Goal: Task Accomplishment & Management: Use online tool/utility

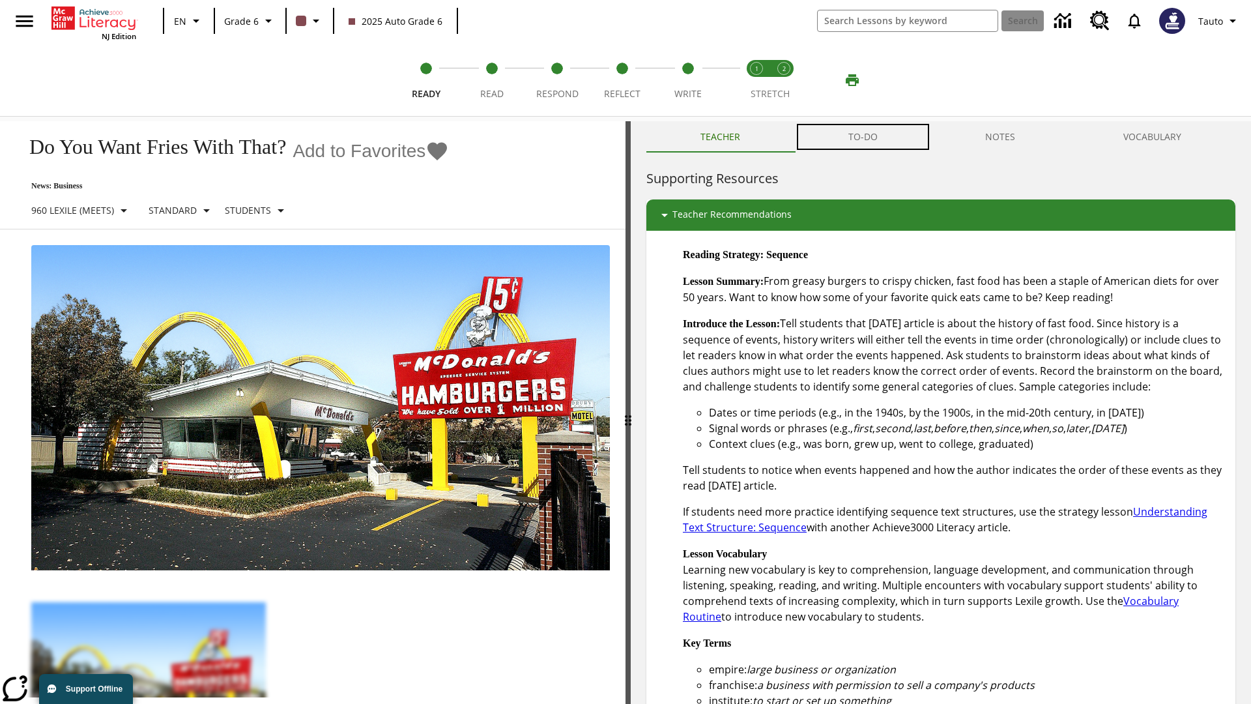
click at [864, 137] on button "TO-DO" at bounding box center [863, 136] width 138 height 31
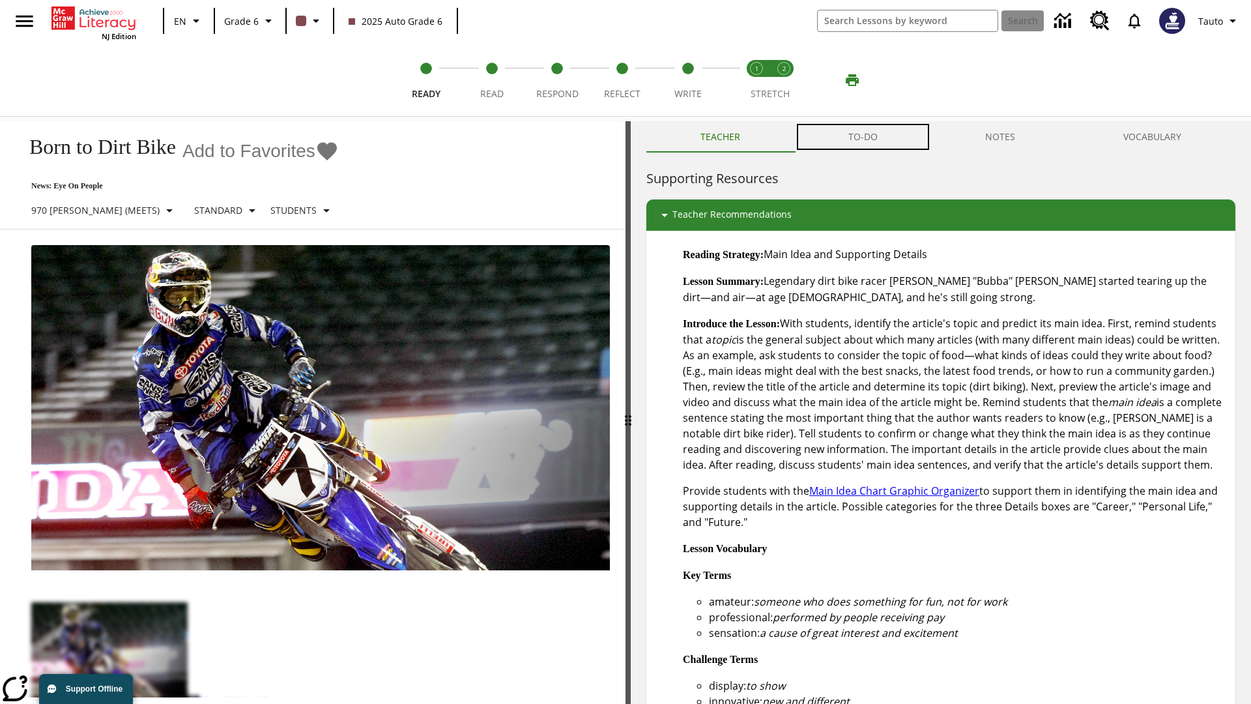
click at [864, 137] on button "TO-DO" at bounding box center [863, 136] width 138 height 31
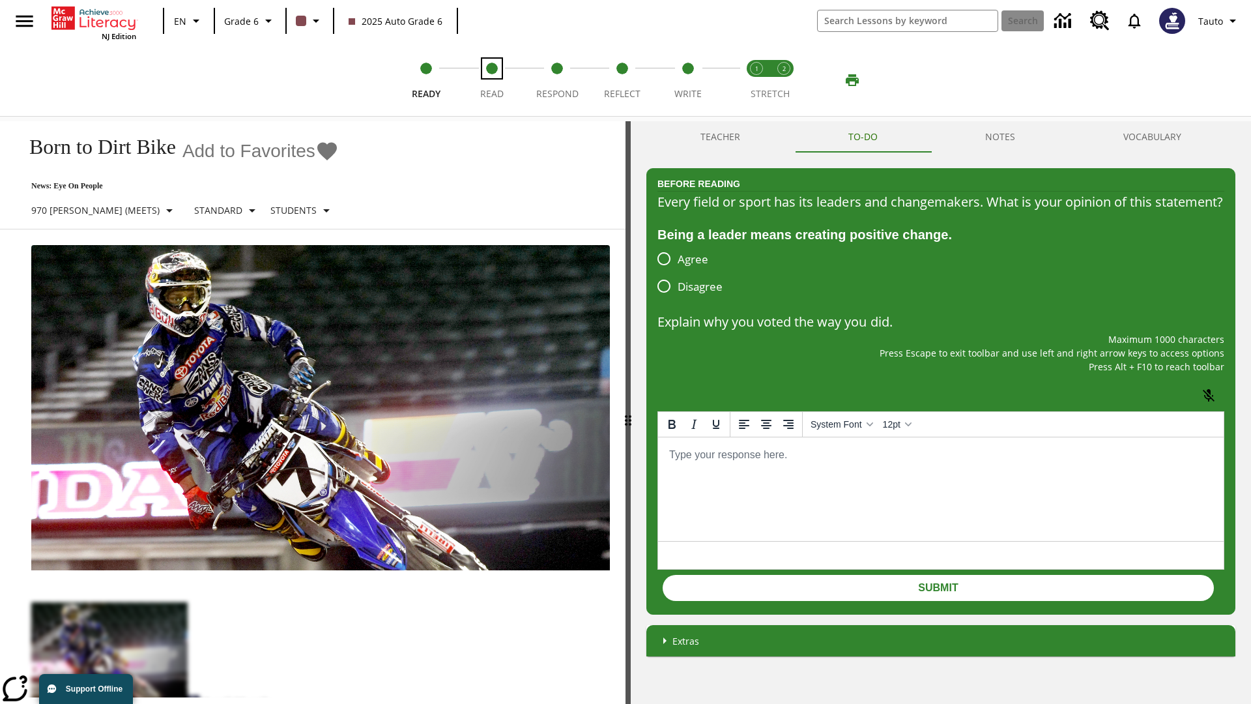
click at [491, 80] on span "Read" at bounding box center [491, 88] width 23 height 23
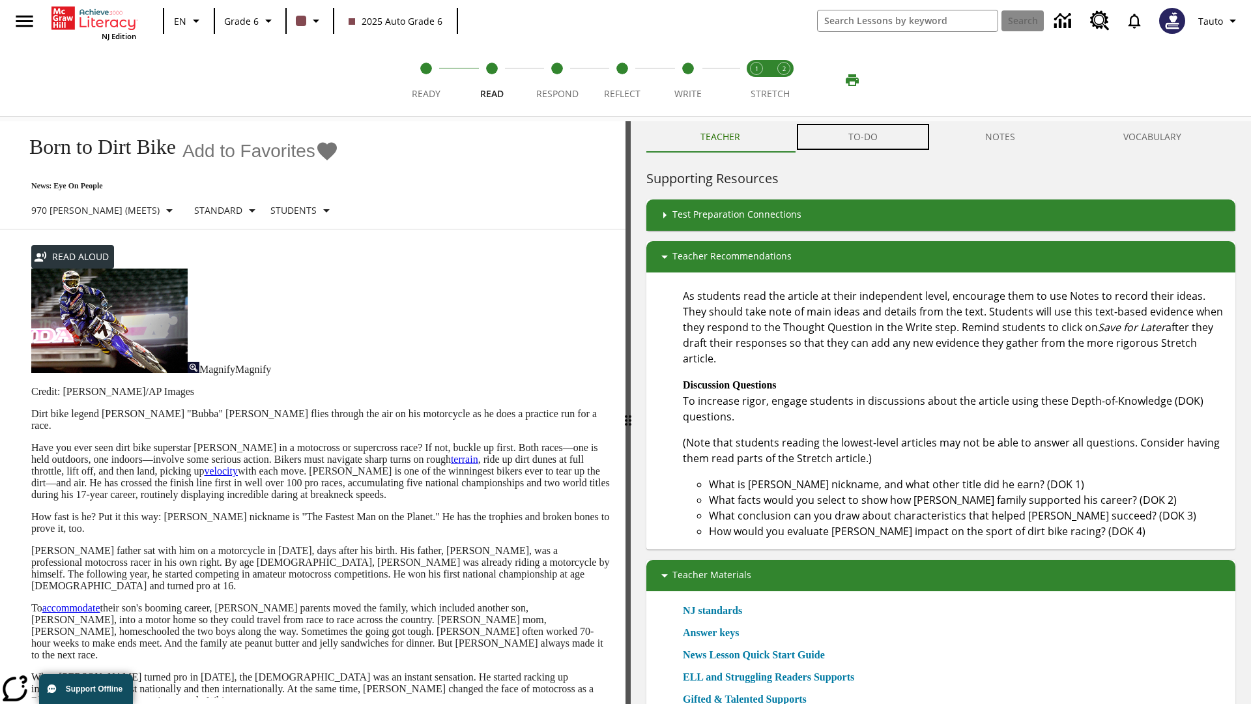
scroll to position [1, 0]
click at [864, 137] on button "TO-DO" at bounding box center [863, 136] width 138 height 31
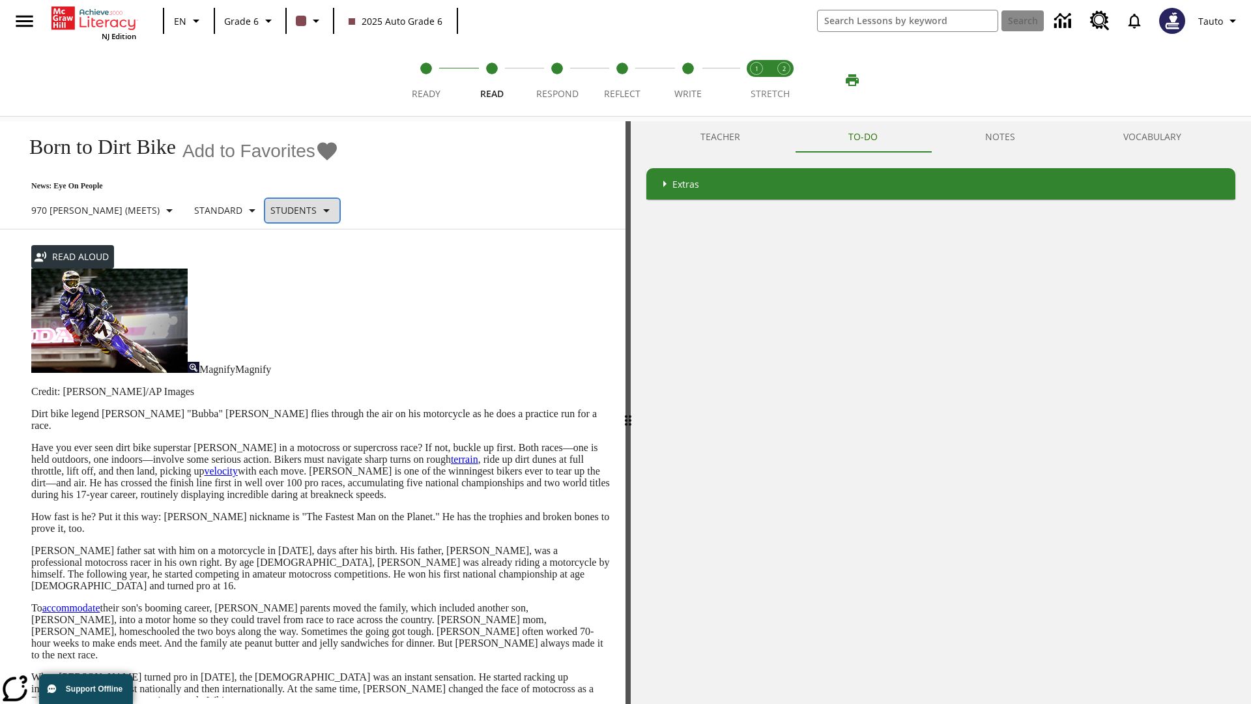
click at [270, 209] on p "Students" at bounding box center [293, 210] width 46 height 14
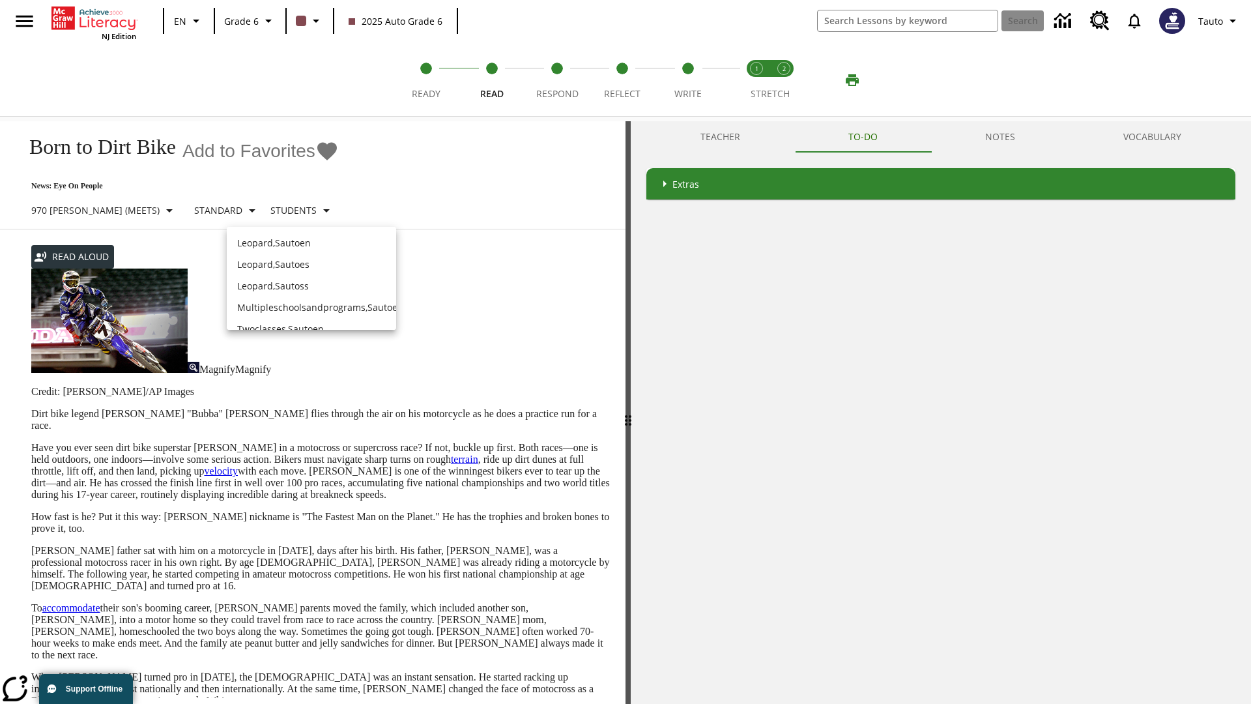
click at [312, 242] on p "Leopard , Sautoen" at bounding box center [311, 243] width 149 height 14
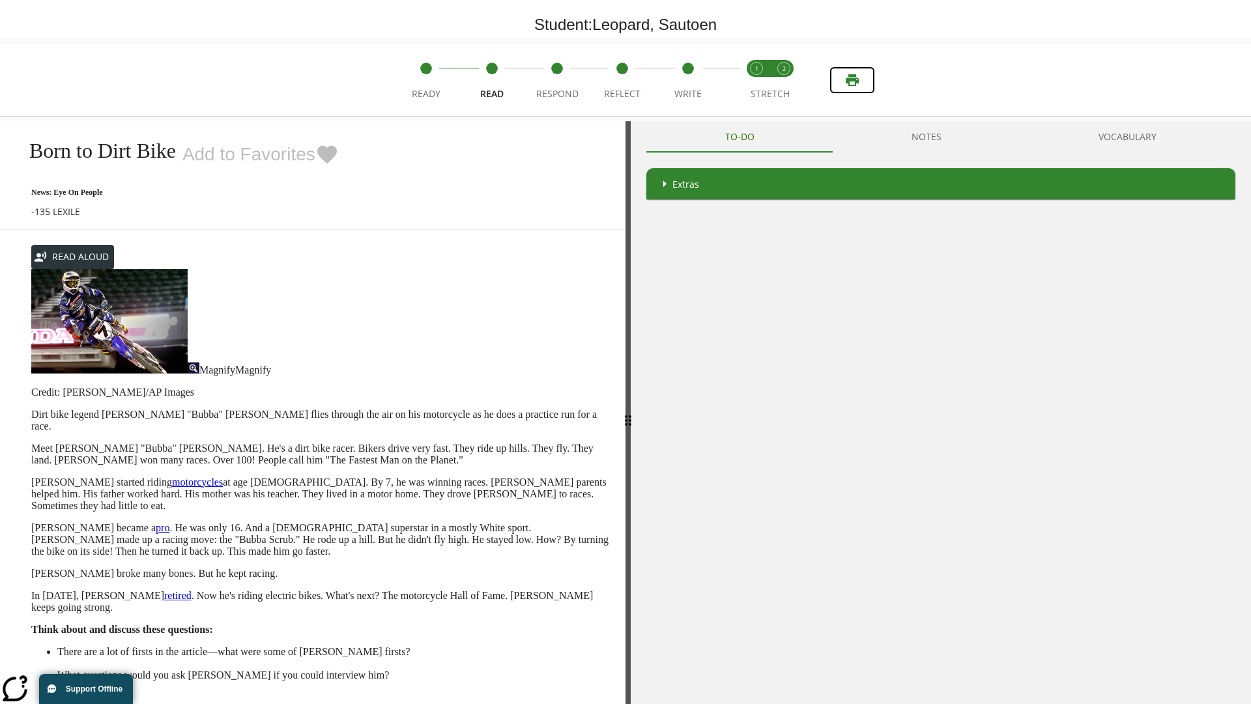
click at [852, 80] on icon "Print" at bounding box center [852, 80] width 13 height 12
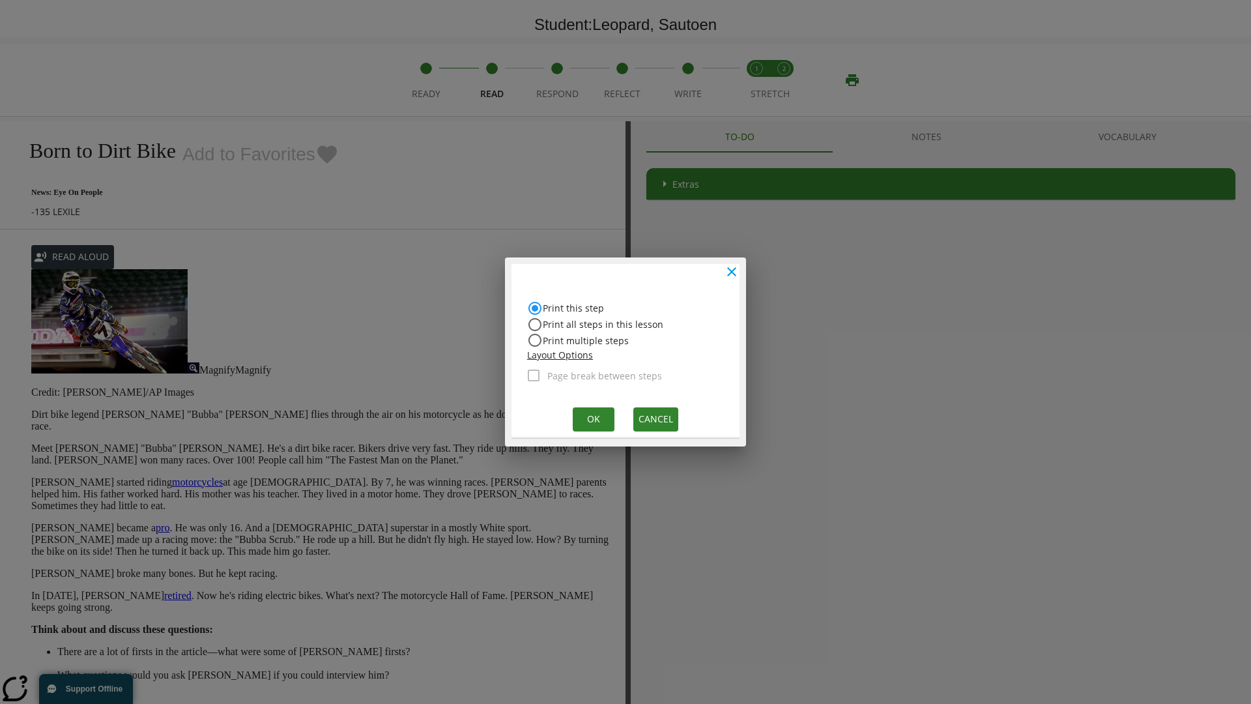
click at [535, 324] on input "Print all steps in this lesson" at bounding box center [535, 325] width 16 height 16
radio input "true"
radio input "false"
checkbox input "true"
click at [592, 418] on button "Ok" at bounding box center [594, 419] width 42 height 24
